Goal: Check status: Check status

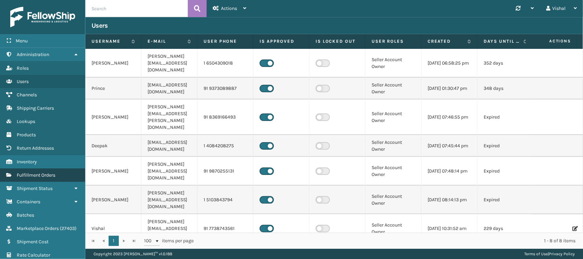
click at [33, 172] on span "Fulfillment Orders" at bounding box center [36, 175] width 39 height 6
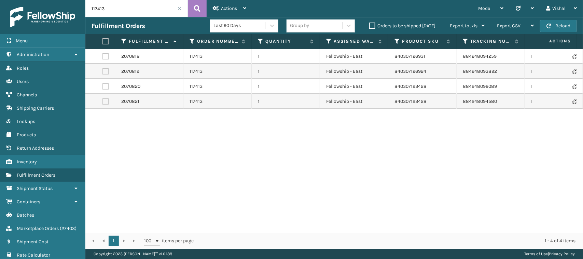
click at [122, 8] on input "117413" at bounding box center [136, 8] width 102 height 17
paste input "35"
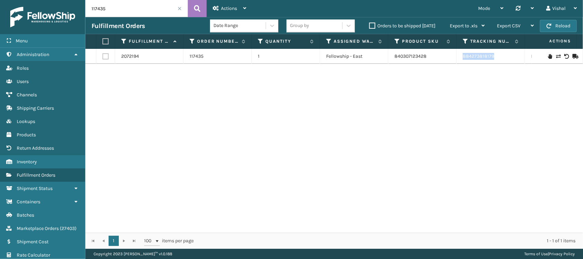
drag, startPoint x: 457, startPoint y: 59, endPoint x: 498, endPoint y: 56, distance: 41.1
click at [498, 56] on td "884273818179" at bounding box center [491, 56] width 68 height 15
copy link "884273818179"
click at [125, 11] on input "117435" at bounding box center [136, 8] width 102 height 17
paste input "8"
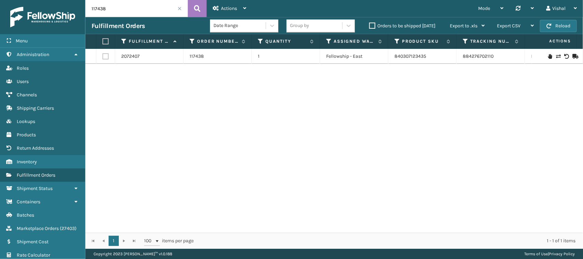
click at [256, 126] on div "2072407 117438 1 Fellowship - East 840307123435 884276702110 FedEx Home Deliver…" at bounding box center [334, 141] width 498 height 184
drag, startPoint x: 461, startPoint y: 59, endPoint x: 504, endPoint y: 60, distance: 42.7
click at [504, 60] on td "884276702110" at bounding box center [491, 56] width 68 height 15
copy link "884276702110"
click at [130, 11] on input "117438" at bounding box center [136, 8] width 102 height 17
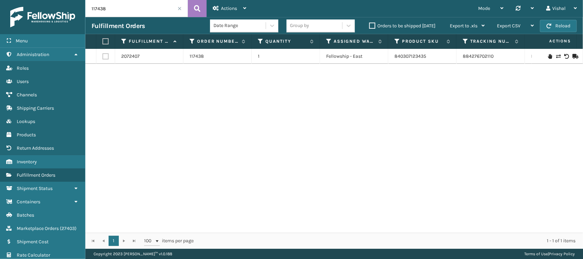
paste input "56"
type input "117456"
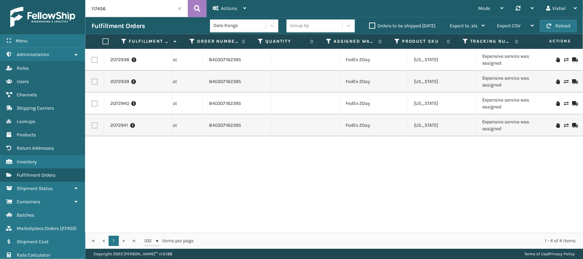
scroll to position [0, 204]
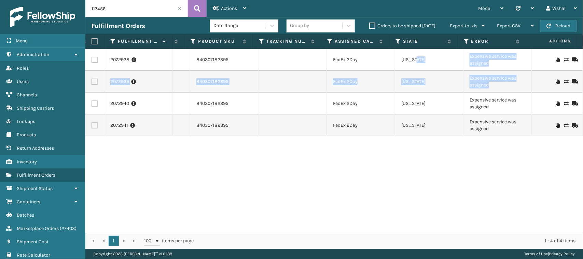
drag, startPoint x: 484, startPoint y: 86, endPoint x: 452, endPoint y: 70, distance: 36.5
click at [452, 70] on tbody "2072938 117456 1 Fellowship - East 840307182395 FedEx 2Day [US_STATE] Expensive…" at bounding box center [235, 92] width 696 height 87
click at [435, 175] on div "2072938 117456 1 Fellowship - East 840307182395 FedEx 2Day [US_STATE] Expensive…" at bounding box center [334, 141] width 498 height 184
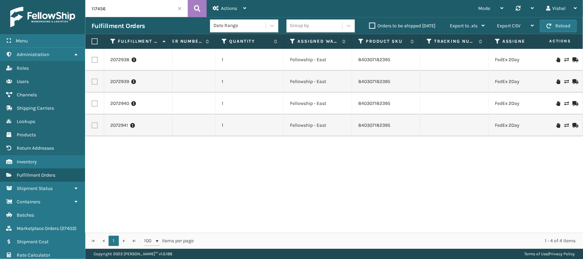
scroll to position [0, 0]
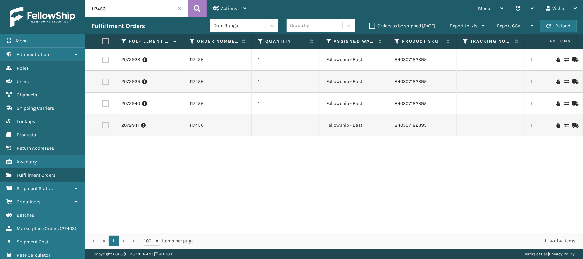
click at [181, 201] on div "2072938 117456 1 Fellowship - East 840307182395 FedEx 2Day [US_STATE] Expensive…" at bounding box center [334, 141] width 498 height 184
click at [154, 183] on div "2072938 117456 1 Fellowship - East 840307182395 FedEx 2Day [US_STATE] Expensive…" at bounding box center [334, 141] width 498 height 184
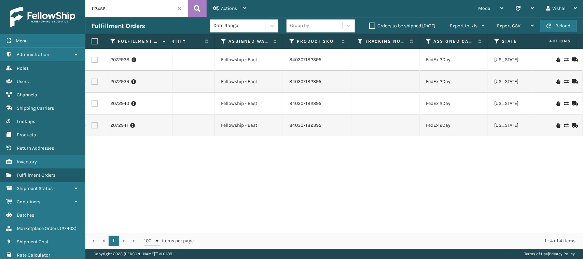
scroll to position [0, 204]
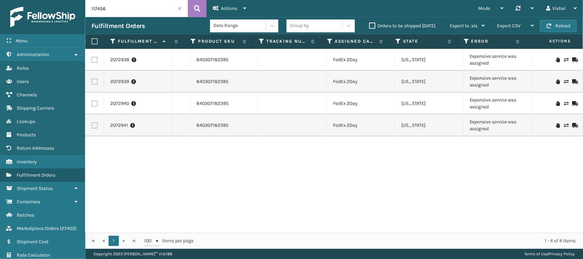
click at [373, 173] on div "2072938 117456 1 Fellowship - East 840307182395 FedEx 2Day [US_STATE] Expensive…" at bounding box center [334, 141] width 498 height 184
drag, startPoint x: 464, startPoint y: 55, endPoint x: 487, endPoint y: 64, distance: 24.9
click at [487, 64] on td "Expensive service was assigned" at bounding box center [498, 60] width 68 height 22
copy td "Expensive service was assigned"
